Goal: Task Accomplishment & Management: Complete application form

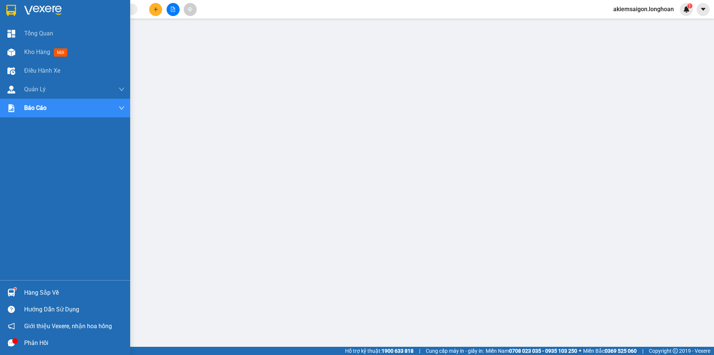
click at [4, 5] on div at bounding box center [65, 12] width 130 height 24
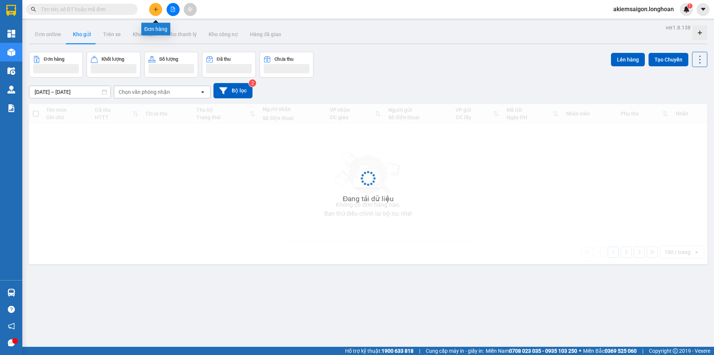
click at [154, 7] on icon "plus" at bounding box center [155, 9] width 5 height 5
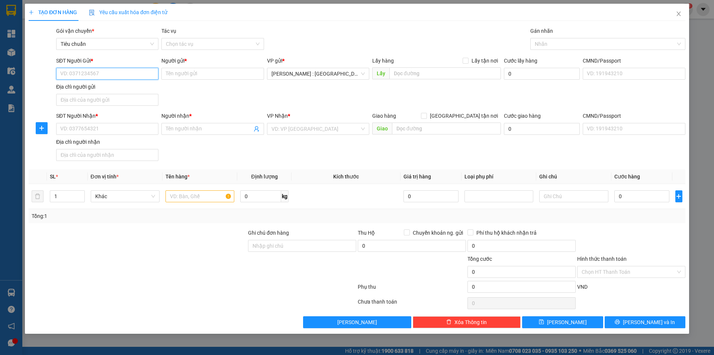
click at [123, 73] on input "SĐT Người Gửi *" at bounding box center [107, 74] width 102 height 12
click at [96, 100] on div "0798871234 - A Kiểm" at bounding box center [107, 100] width 93 height 8
type input "0798871234"
type input "A Kiểm"
type input "0798871234"
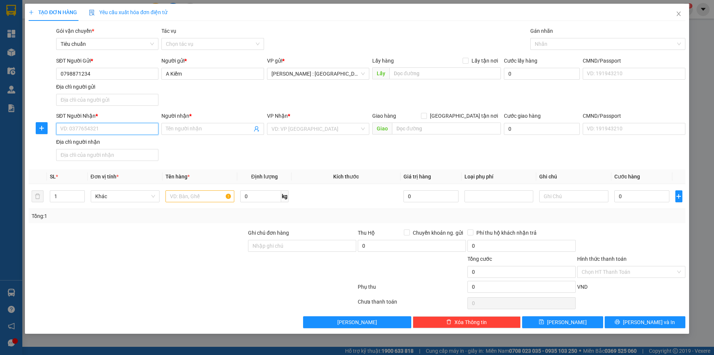
click at [83, 129] on input "SĐT Người Nhận *" at bounding box center [107, 129] width 102 height 12
click at [81, 153] on div "0354666247 - HR BẢO AN ( THU KẾ TOÁN )" at bounding box center [111, 155] width 100 height 8
type input "0354666247"
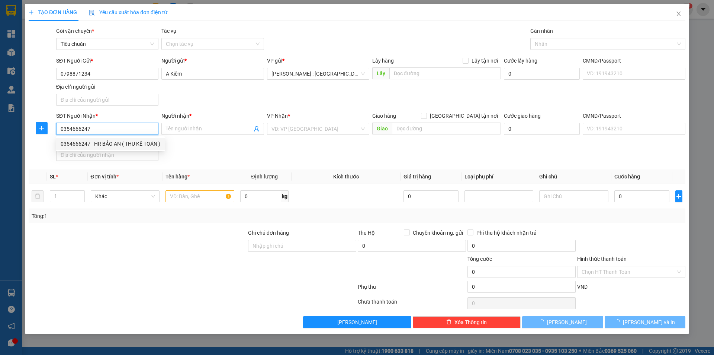
type input "HR BẢO AN ( THU KẾ TOÁN )"
checkbox input "true"
type input "Số 5 lô a 11 kđt geleximco, [GEOGRAPHIC_DATA], [GEOGRAPHIC_DATA]"
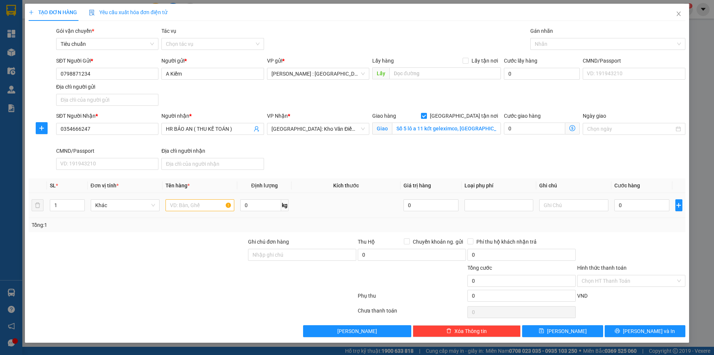
click at [199, 198] on div at bounding box center [200, 205] width 69 height 15
click at [180, 203] on input "text" at bounding box center [200, 205] width 69 height 12
click at [562, 41] on div at bounding box center [604, 43] width 144 height 9
type input "1 KIỆN HỒ SƠ ( HÓA ĐƠN VAT XE [GEOGRAPHIC_DATA] )"
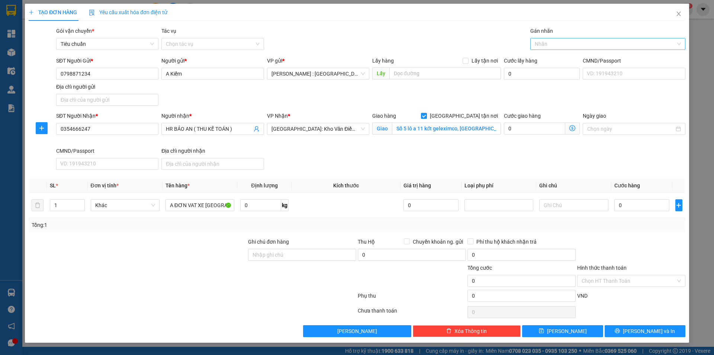
scroll to position [0, 0]
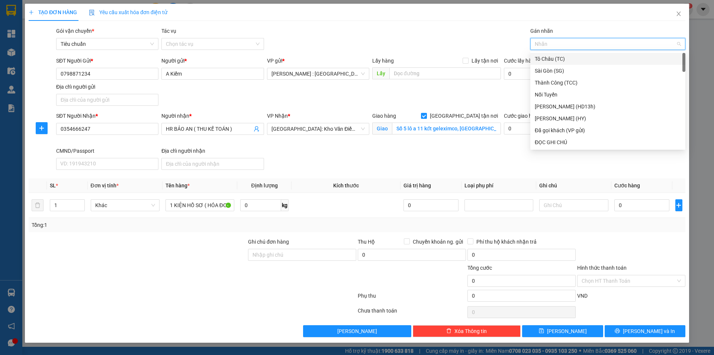
type input "1"
type input "GI"
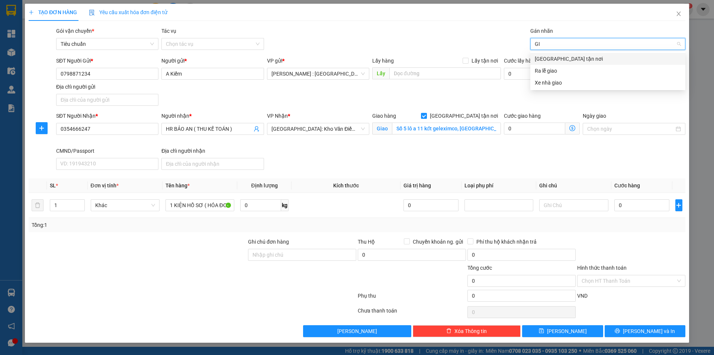
click at [570, 59] on div "[GEOGRAPHIC_DATA] tận nơi" at bounding box center [608, 59] width 146 height 8
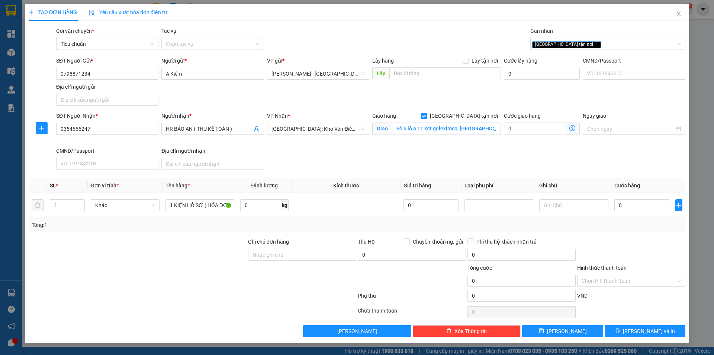
click at [498, 48] on div "Gói vận chuyển * Tiêu chuẩn Tác vụ Chọn tác vụ Gán nhãn Giao tận nơi" at bounding box center [371, 40] width 632 height 26
click at [637, 207] on input "0" at bounding box center [642, 205] width 55 height 12
type input "1"
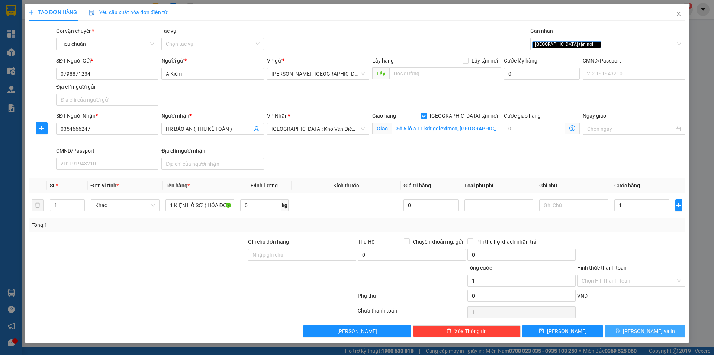
type input "1.000"
click at [638, 330] on button "[PERSON_NAME] và In" at bounding box center [645, 331] width 81 height 12
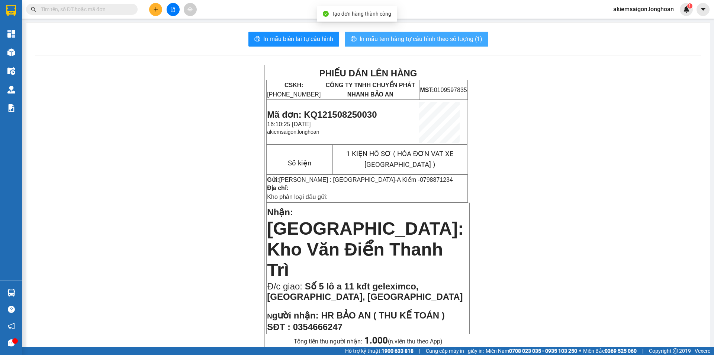
click at [394, 38] on span "In mẫu tem hàng tự cấu hình theo số lượng (1)" at bounding box center [421, 38] width 123 height 9
click at [400, 38] on span "In mẫu tem hàng tự cấu hình theo số lượng (1)" at bounding box center [421, 38] width 123 height 9
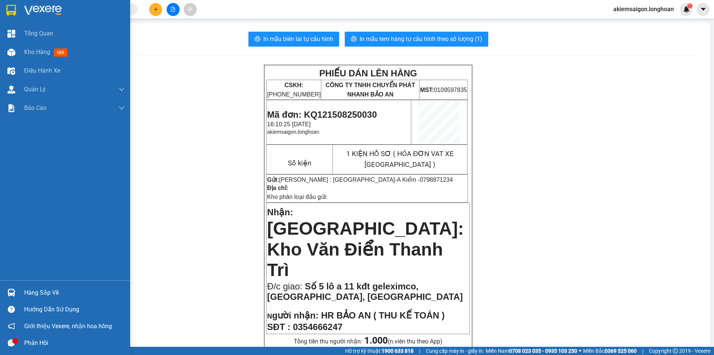
click at [12, 9] on img at bounding box center [11, 10] width 10 height 11
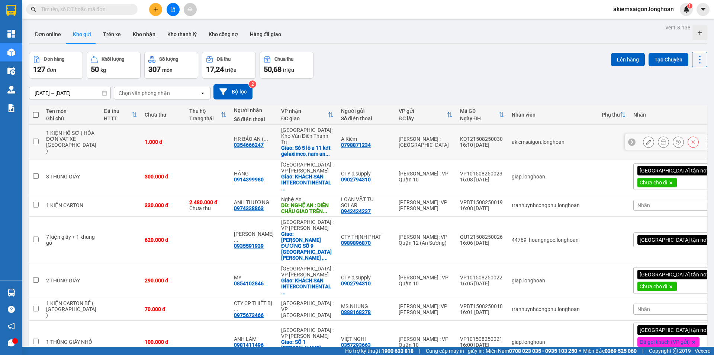
drag, startPoint x: 185, startPoint y: 140, endPoint x: 195, endPoint y: 138, distance: 10.6
click at [185, 140] on td "1.000 đ" at bounding box center [163, 142] width 45 height 35
checkbox input "true"
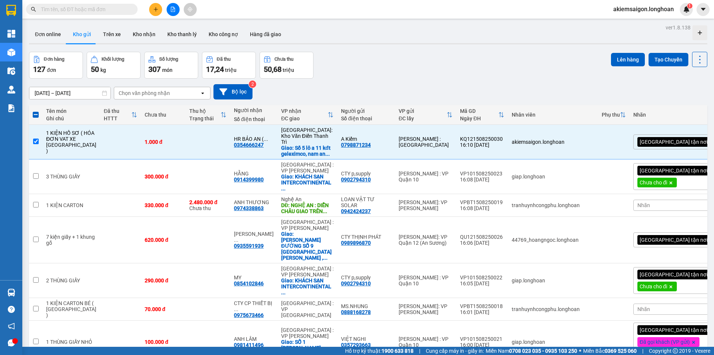
drag, startPoint x: 622, startPoint y: 61, endPoint x: 561, endPoint y: 60, distance: 61.0
click at [621, 61] on button "Lên hàng" at bounding box center [628, 59] width 34 height 13
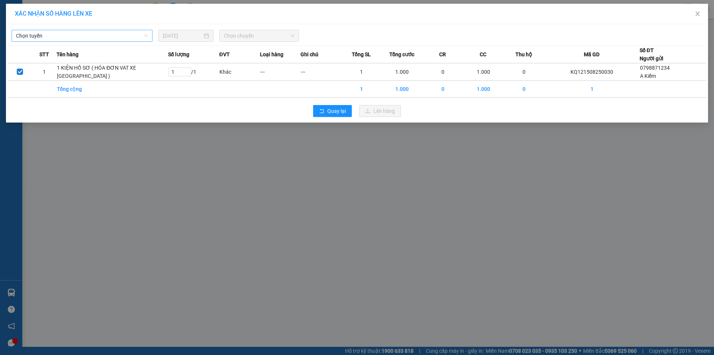
click at [97, 35] on span "Chọn tuyến" at bounding box center [82, 35] width 132 height 11
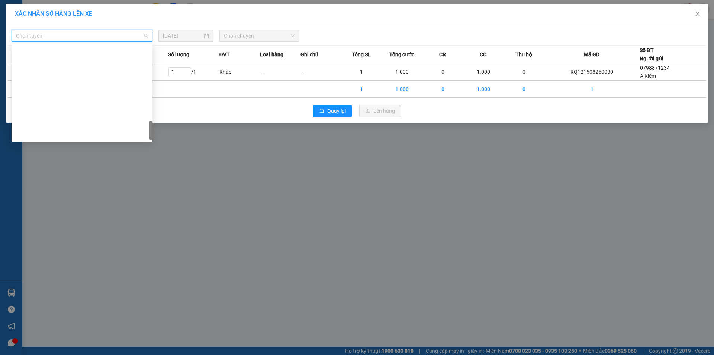
scroll to position [488, 0]
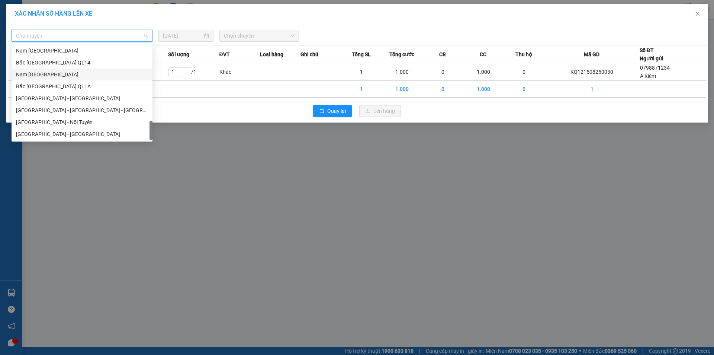
drag, startPoint x: 83, startPoint y: 70, endPoint x: 81, endPoint y: 77, distance: 7.3
click at [81, 77] on div "Nam [GEOGRAPHIC_DATA]" at bounding box center [82, 74] width 132 height 8
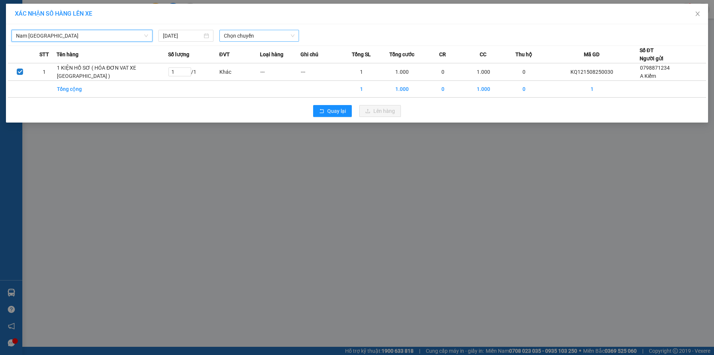
click at [251, 38] on span "Chọn chuyến" at bounding box center [259, 35] width 71 height 11
click at [254, 63] on div "21:00 (TC)" at bounding box center [253, 62] width 58 height 8
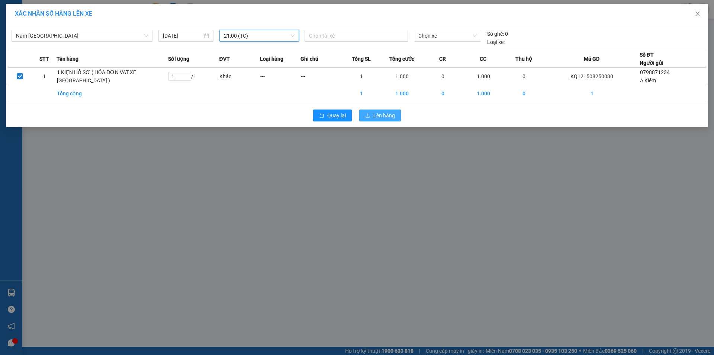
click at [389, 119] on span "Lên hàng" at bounding box center [385, 115] width 22 height 8
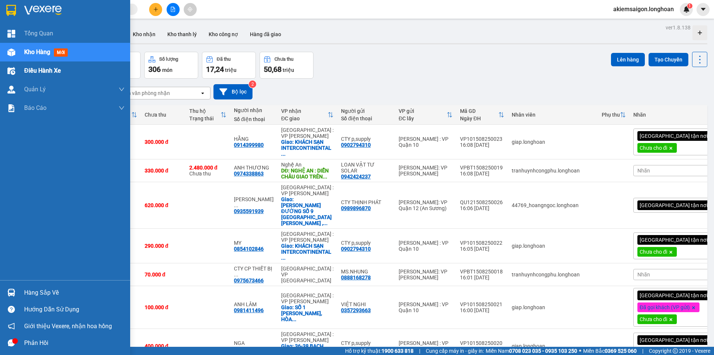
click at [58, 70] on span "Điều hành xe" at bounding box center [42, 70] width 37 height 9
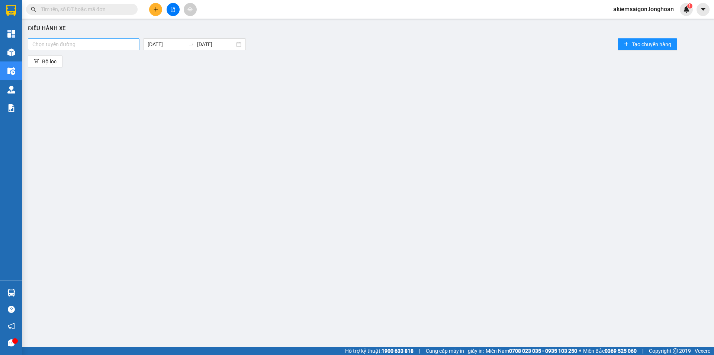
click at [89, 41] on div at bounding box center [84, 44] width 108 height 9
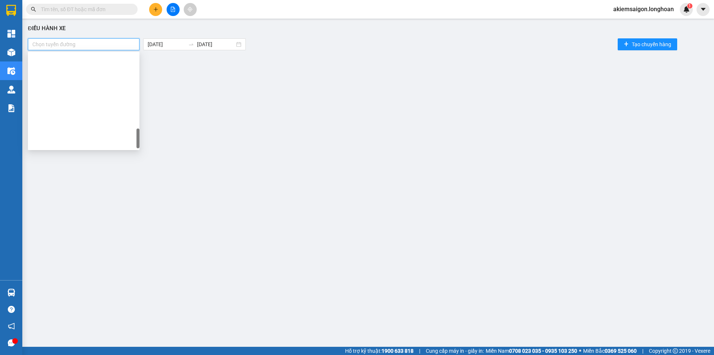
scroll to position [473, 0]
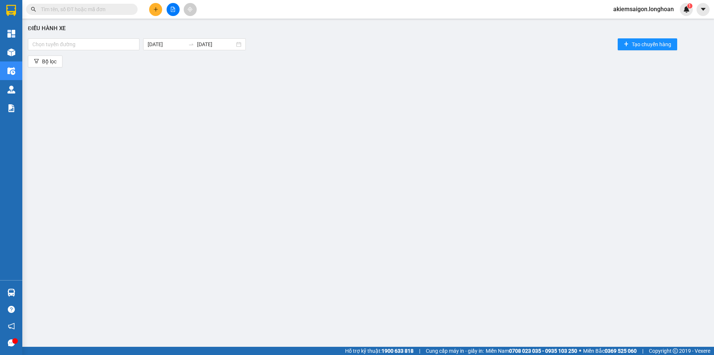
drag, startPoint x: 212, startPoint y: 183, endPoint x: 209, endPoint y: 175, distance: 8.0
click at [212, 183] on div "Điều hành xe Chọn tuyến đường [DATE] [DATE] Tạo chuyến hàng Bộ lọc" at bounding box center [368, 176] width 685 height 308
click at [170, 10] on button at bounding box center [173, 9] width 13 height 13
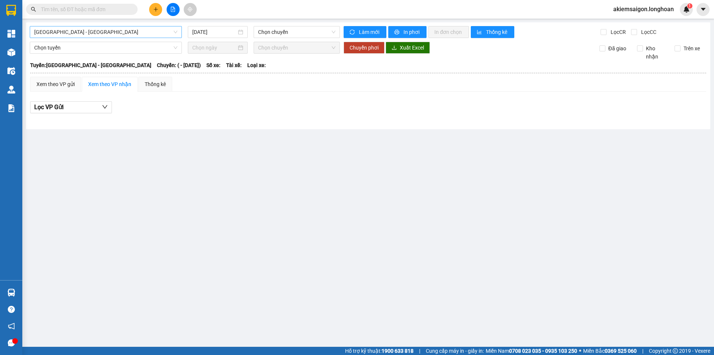
click at [131, 29] on span "[GEOGRAPHIC_DATA] - [GEOGRAPHIC_DATA]" at bounding box center [105, 31] width 143 height 11
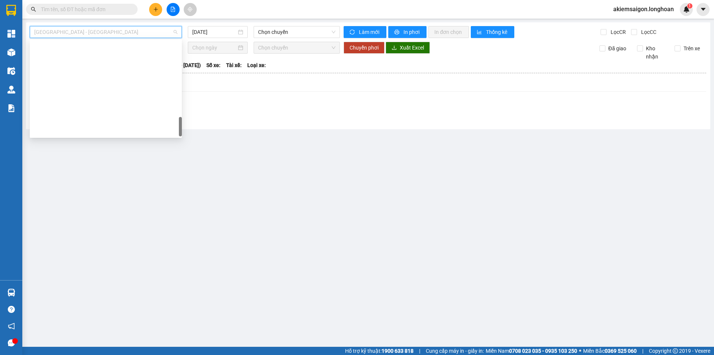
scroll to position [488, 0]
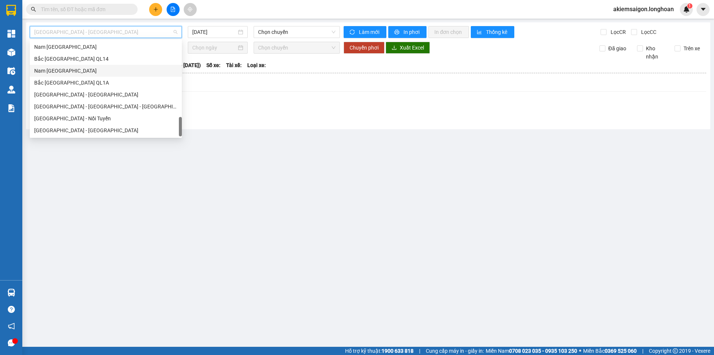
click at [97, 70] on div "Nam [GEOGRAPHIC_DATA]" at bounding box center [105, 71] width 143 height 8
type input "[DATE]"
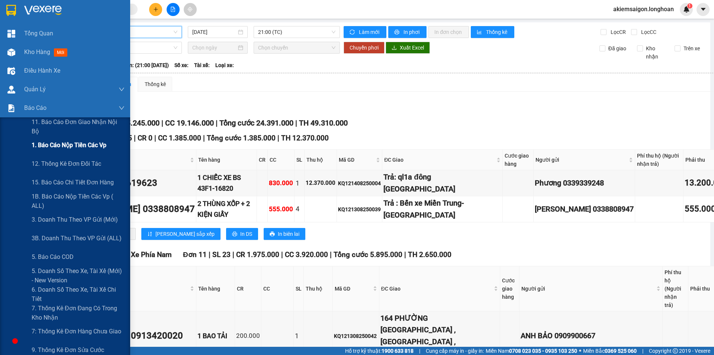
click at [100, 145] on span "1. Báo cáo nộp tiền các vp" at bounding box center [69, 144] width 75 height 9
